Goal: Ask a question

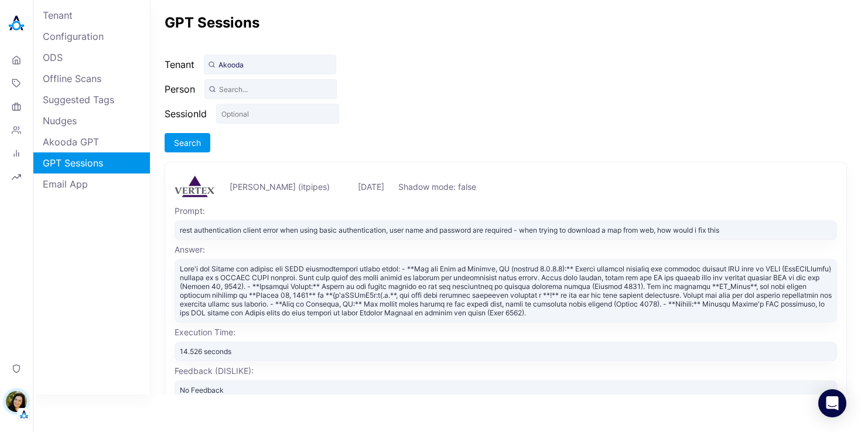
click at [664, 231] on div "rest authentication client error when using basic authentication, user name and…" at bounding box center [506, 229] width 663 height 19
drag, startPoint x: 732, startPoint y: 231, endPoint x: 179, endPoint y: 229, distance: 553.0
click at [179, 229] on div "rest authentication client error when using basic authentication, user name and…" at bounding box center [506, 229] width 663 height 19
copy div "rest authentication client error when using basic authentication, user name and…"
click at [19, 54] on icon at bounding box center [16, 59] width 9 height 11
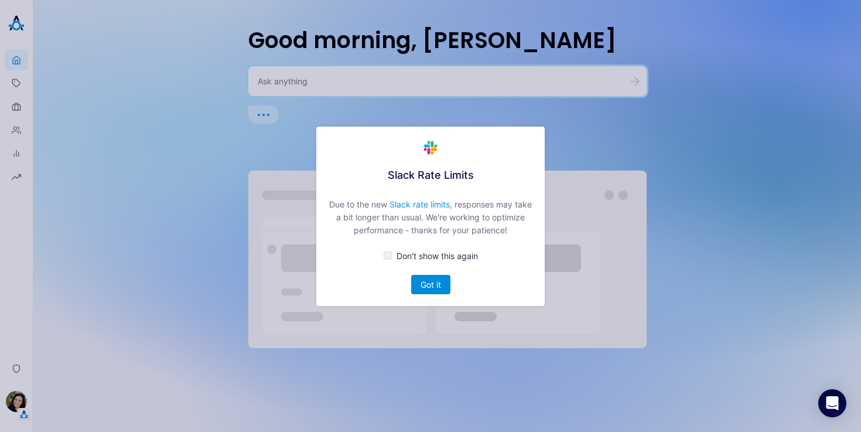
click at [434, 282] on button "Got it" at bounding box center [430, 284] width 39 height 19
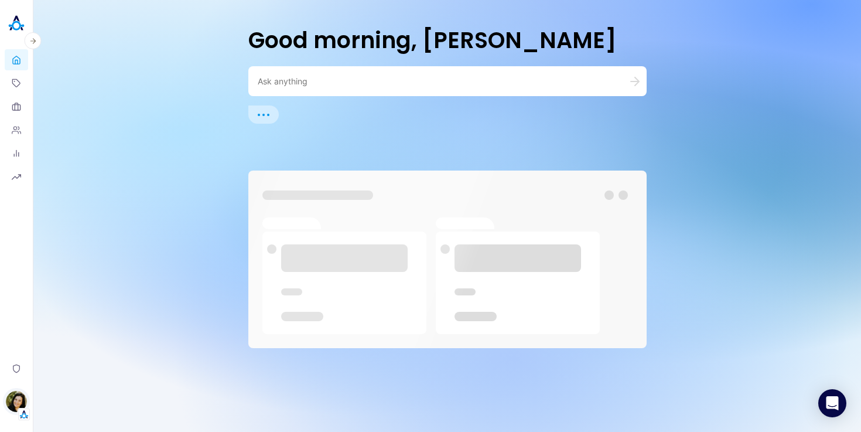
click at [12, 396] on img "button" at bounding box center [16, 401] width 21 height 21
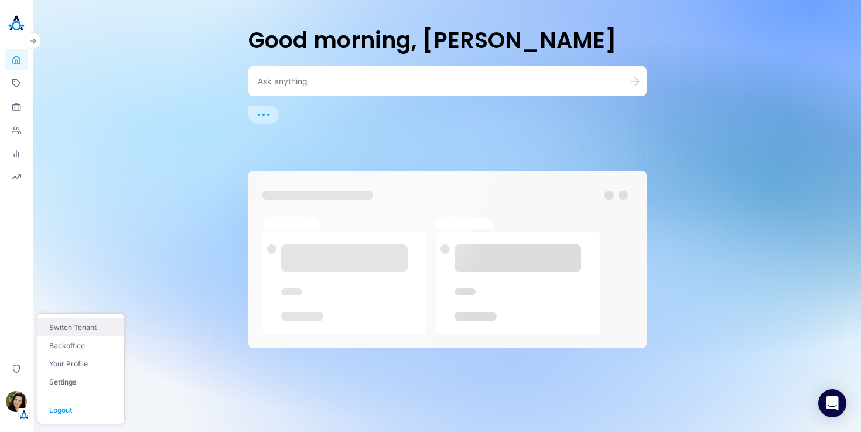
click at [81, 325] on button "Switch Tenant" at bounding box center [80, 327] width 87 height 18
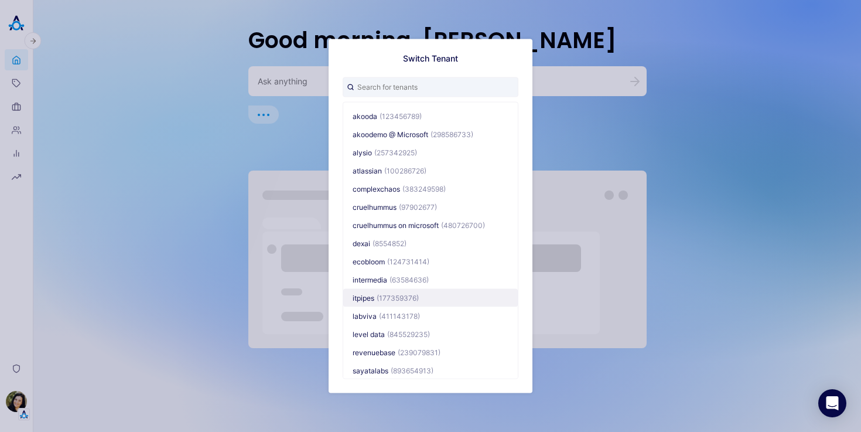
click at [378, 295] on span "(177359376)" at bounding box center [398, 297] width 42 height 9
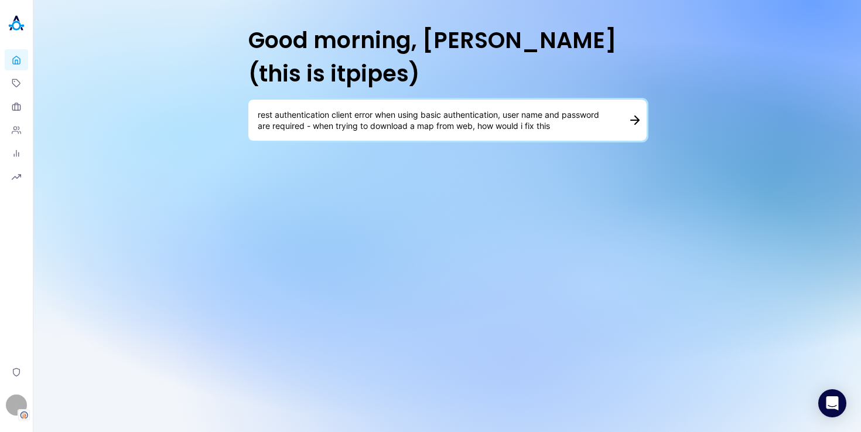
type textarea "rest authentication client error when using basic authentication, user name and…"
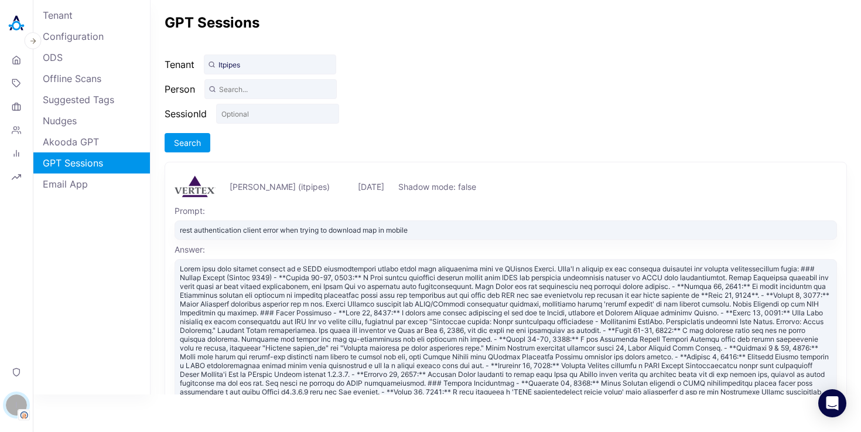
click at [13, 28] on img at bounding box center [16, 23] width 23 height 23
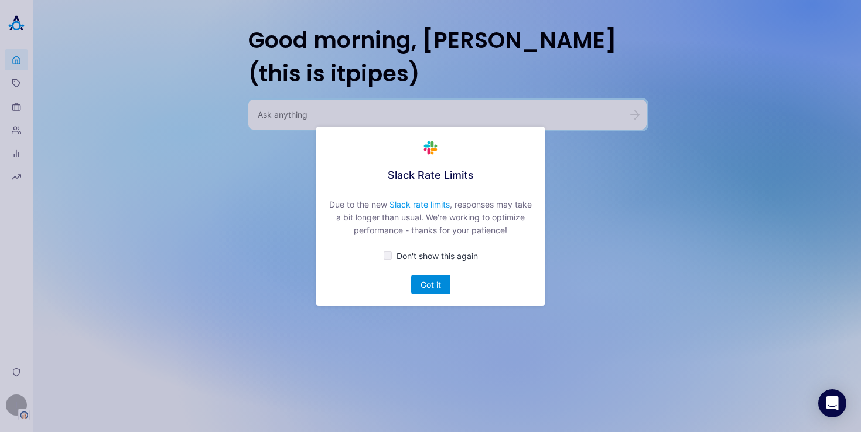
click at [416, 285] on button "Got it" at bounding box center [430, 284] width 39 height 19
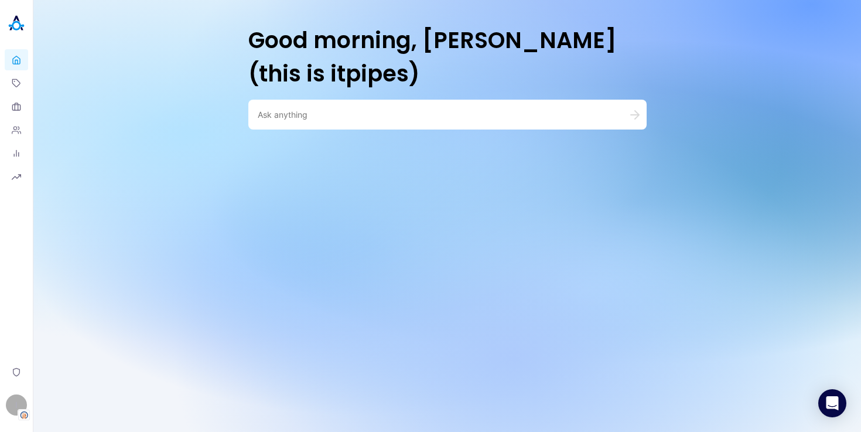
click at [314, 117] on textarea at bounding box center [433, 114] width 351 height 11
paste textarea "rest authentication client error when trying to download map in mobile"
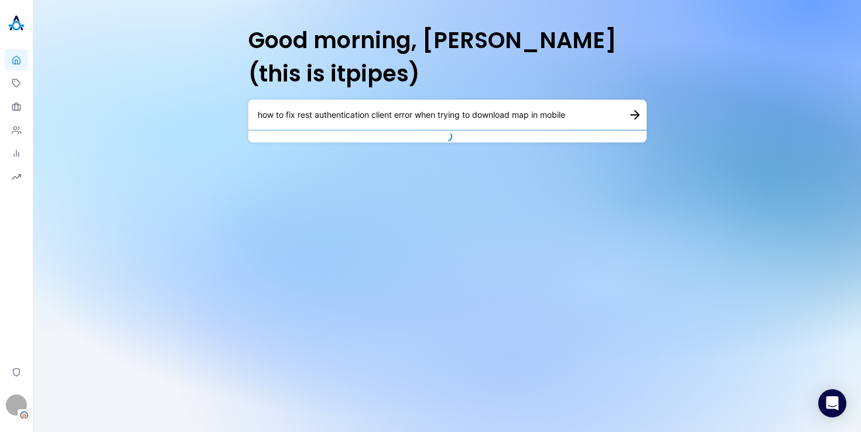
type textarea "how to fix rest authentication client error when trying to download map in mobi…"
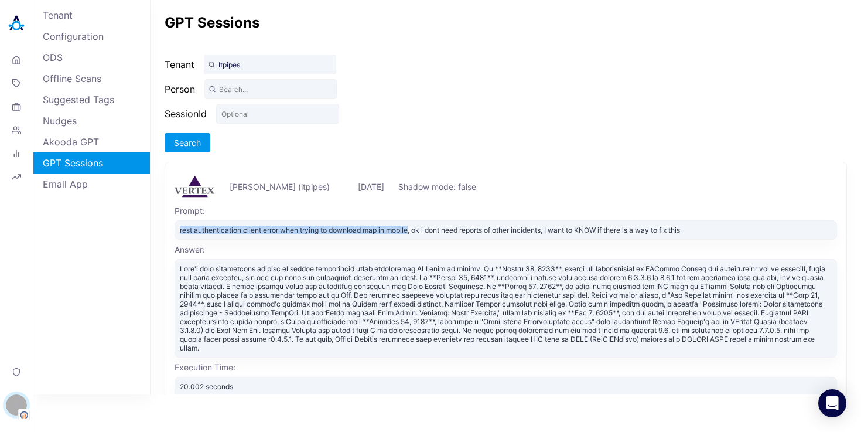
drag, startPoint x: 412, startPoint y: 228, endPoint x: 178, endPoint y: 230, distance: 234.9
click at [178, 230] on div "rest authentication client error when trying to download map in mobile, ok i do…" at bounding box center [506, 229] width 663 height 19
copy div "rest authentication client error when trying to download map in mobile"
